Goal: Communication & Community: Answer question/provide support

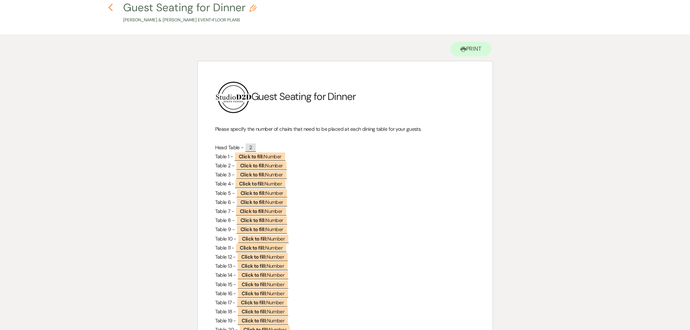
click at [109, 9] on icon "Previous" at bounding box center [110, 7] width 5 height 9
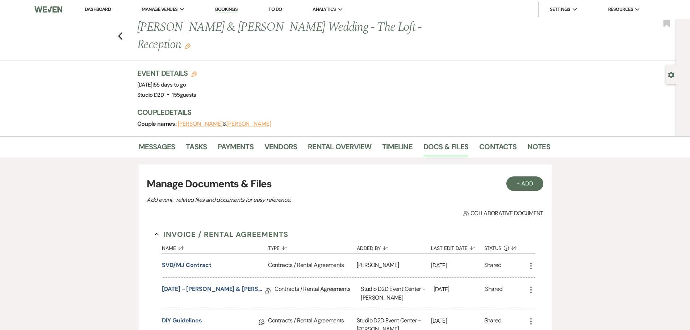
click at [102, 8] on link "Dashboard" at bounding box center [98, 9] width 26 height 6
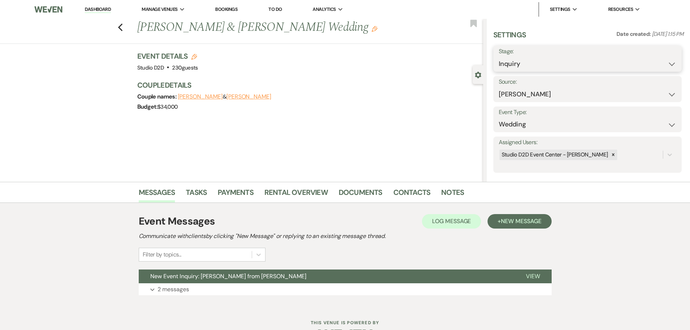
click at [549, 66] on select "Inquiry Follow Up Tour Requested Tour Confirmed Toured Proposal Sent Booked Lost" at bounding box center [587, 64] width 177 height 14
select select "9"
click at [499, 57] on select "Inquiry Follow Up Tour Requested Tour Confirmed Toured Proposal Sent Booked Lost" at bounding box center [587, 64] width 177 height 14
click at [646, 60] on button "Save" at bounding box center [661, 58] width 41 height 14
click at [208, 290] on button "Expand 2 messages" at bounding box center [345, 289] width 413 height 12
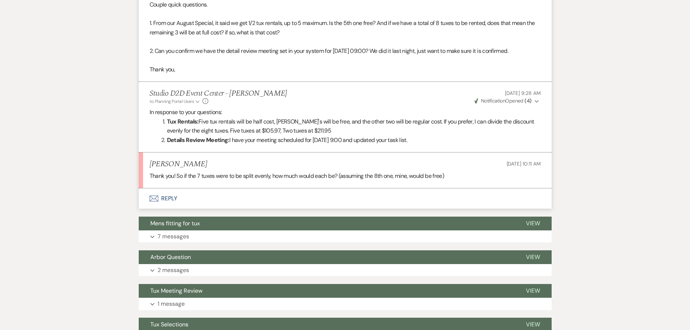
click at [173, 198] on button "Envelope Reply" at bounding box center [345, 198] width 413 height 20
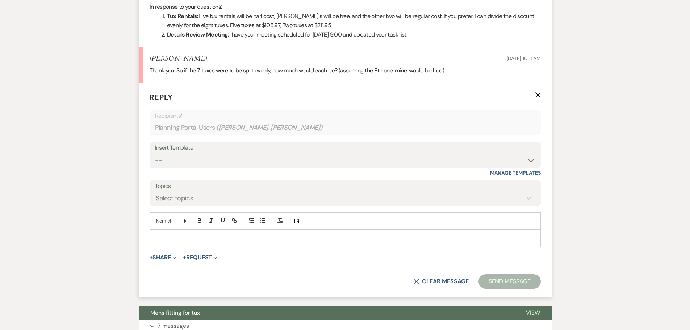
scroll to position [397, 0]
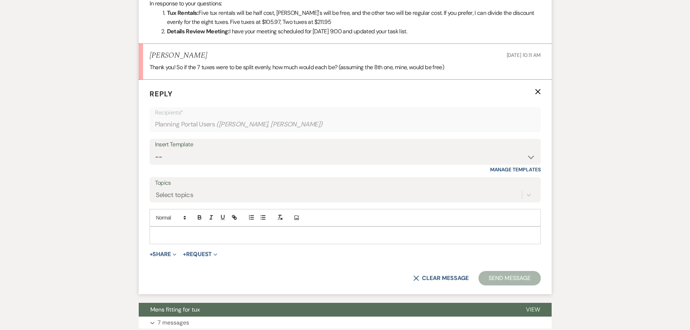
click at [192, 237] on p at bounding box center [344, 235] width 379 height 8
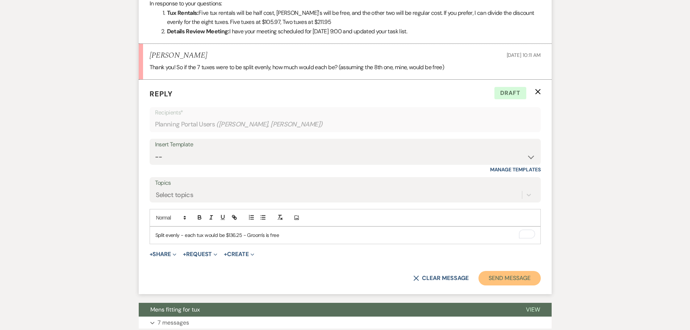
click at [488, 281] on button "Send Message" at bounding box center [509, 278] width 62 height 14
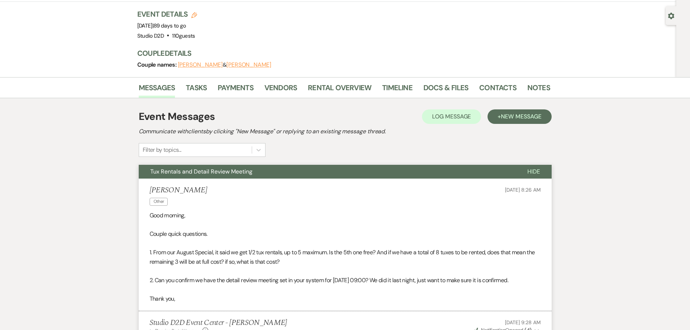
scroll to position [0, 0]
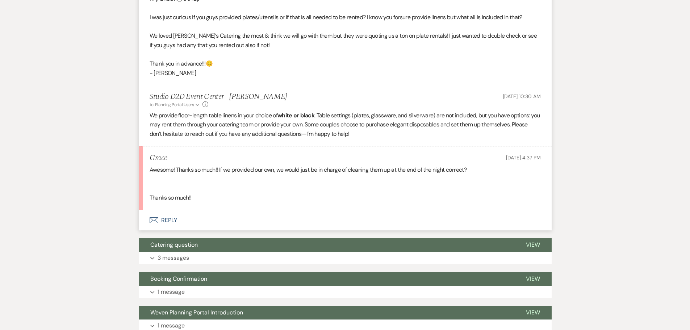
scroll to position [1330, 0]
click at [173, 211] on button "Envelope Reply" at bounding box center [345, 220] width 413 height 20
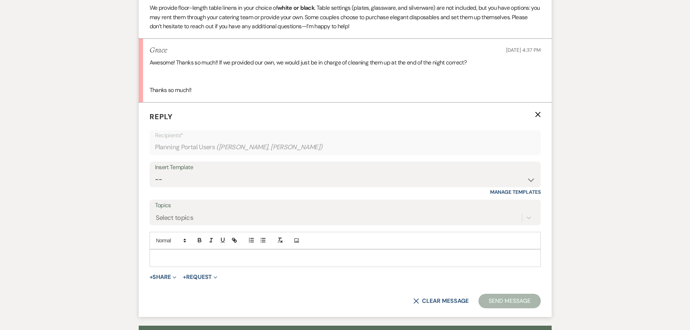
scroll to position [1438, 0]
click at [194, 253] on p at bounding box center [344, 257] width 379 height 8
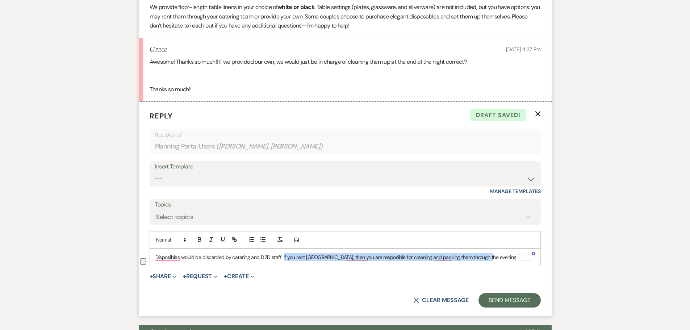
drag, startPoint x: 484, startPoint y: 250, endPoint x: 282, endPoint y: 247, distance: 202.1
click at [282, 253] on p "Disposibles would be discarded by catering and D2D staff. If you rent [GEOGRAPH…" at bounding box center [344, 257] width 379 height 8
click at [433, 297] on button "X Clear message" at bounding box center [440, 300] width 55 height 6
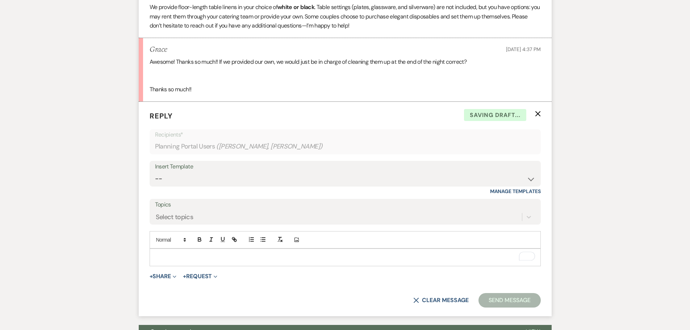
click at [536, 111] on icon "X" at bounding box center [538, 114] width 6 height 6
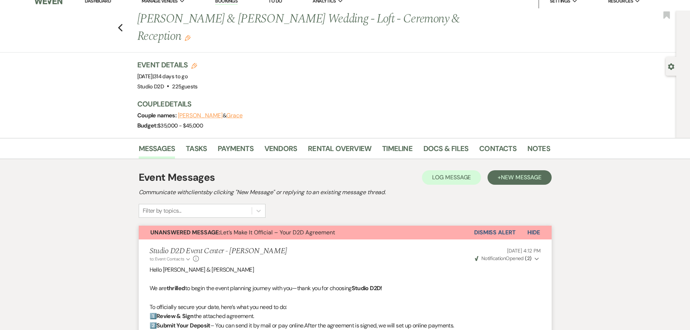
scroll to position [0, 0]
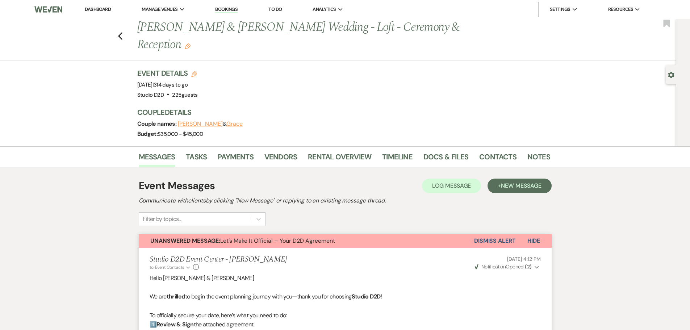
click at [92, 11] on link "Dashboard" at bounding box center [98, 9] width 26 height 6
